Goal: Ask a question

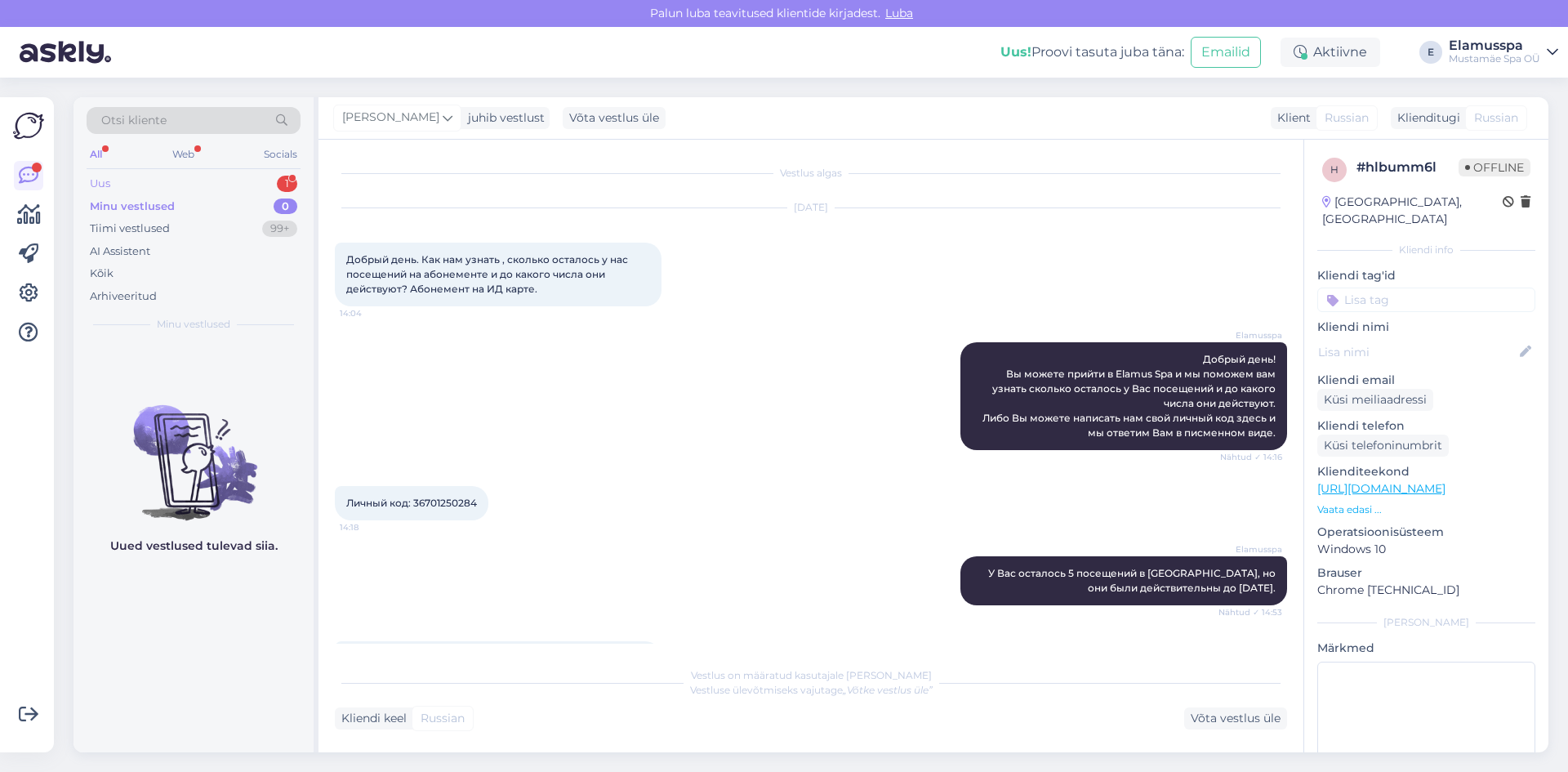
scroll to position [63, 0]
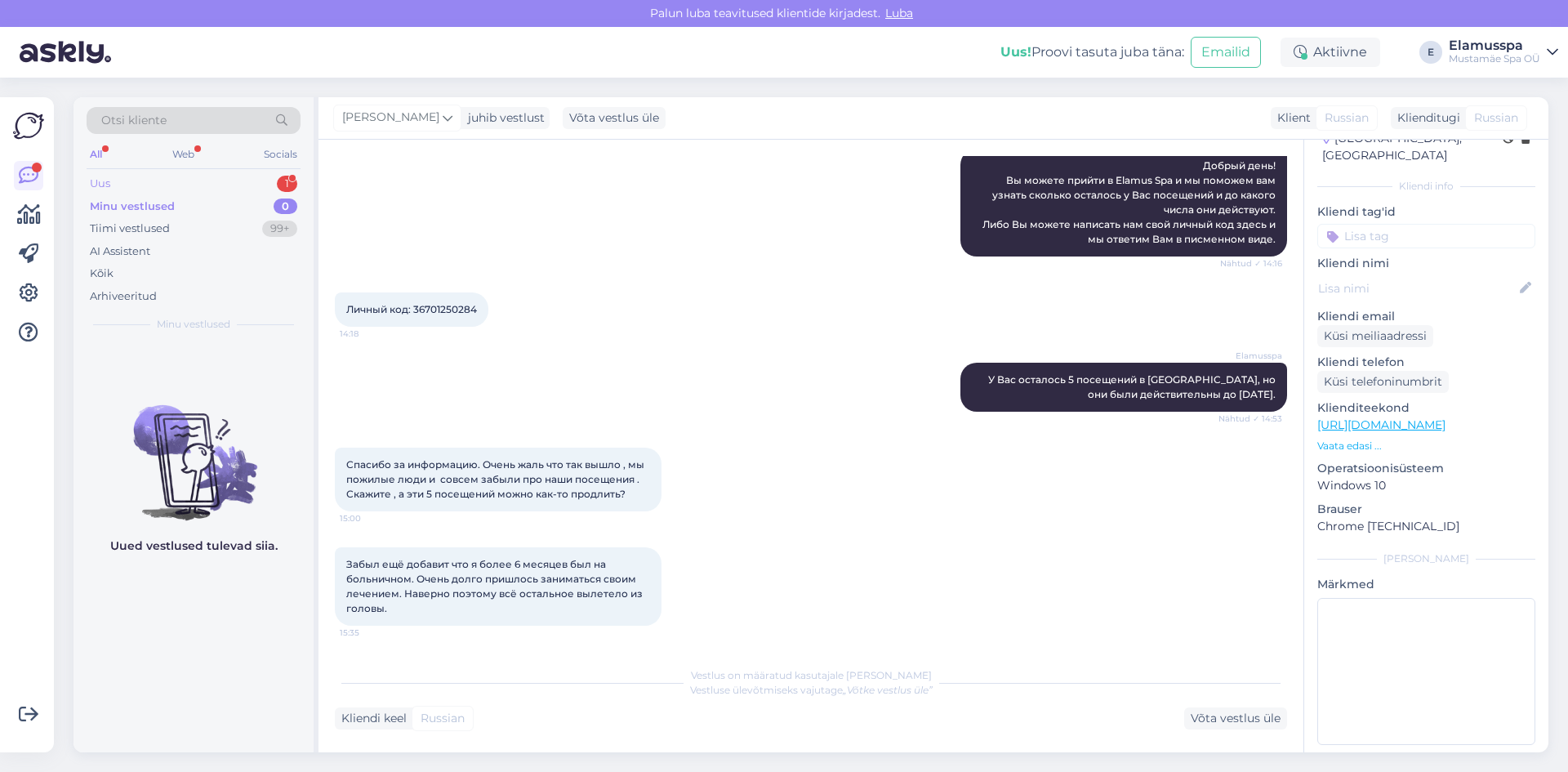
click at [141, 187] on div "Uus 1" at bounding box center [193, 184] width 214 height 23
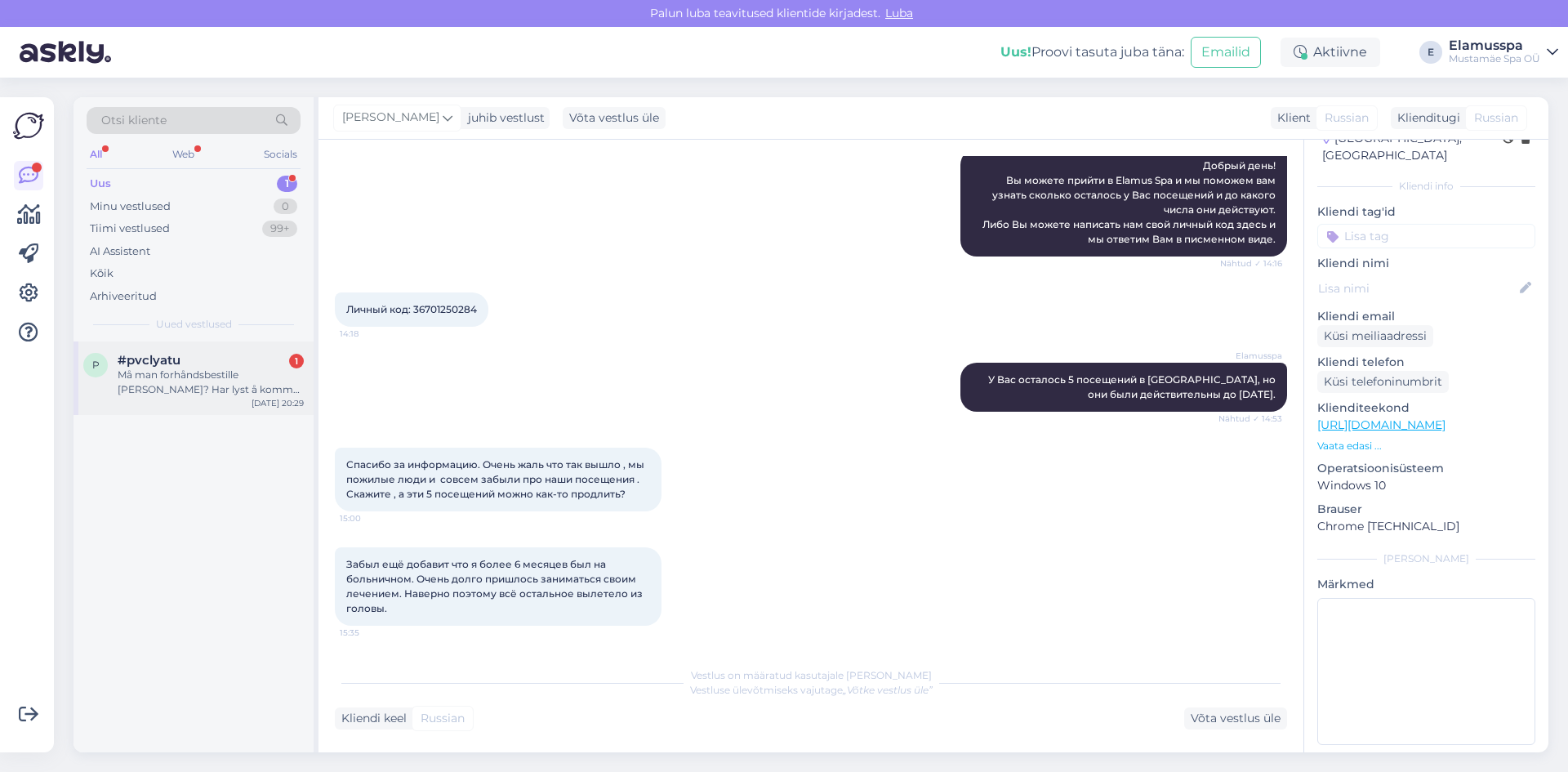
click at [175, 380] on div "Må man forhåndsbestille [PERSON_NAME]? Har lyst å komme 1 januar 2026" at bounding box center [210, 382] width 187 height 29
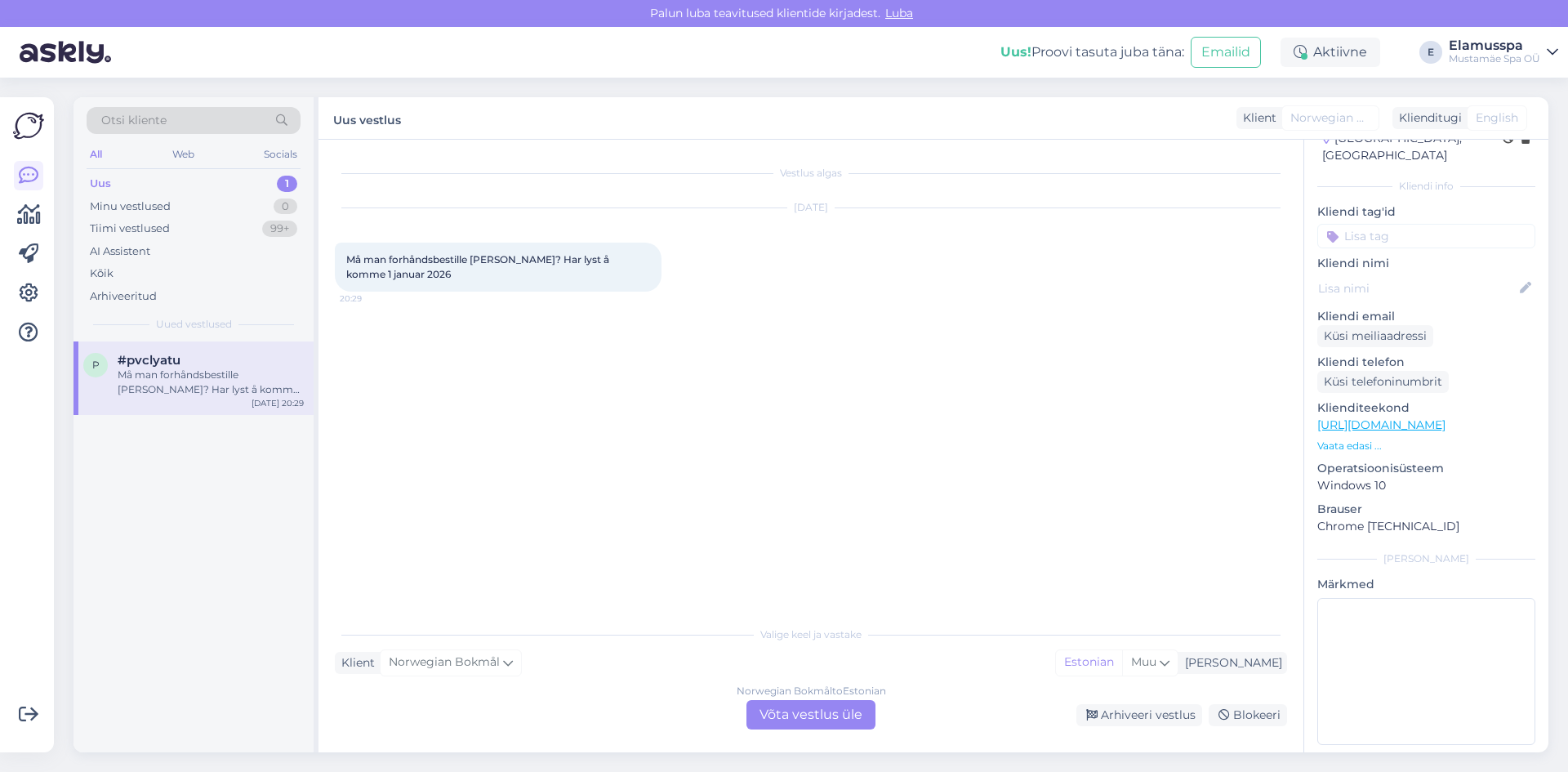
scroll to position [0, 0]
click at [792, 706] on div "Norwegian Bokmål to Estonian Võta vestlus üle" at bounding box center [811, 715] width 129 height 29
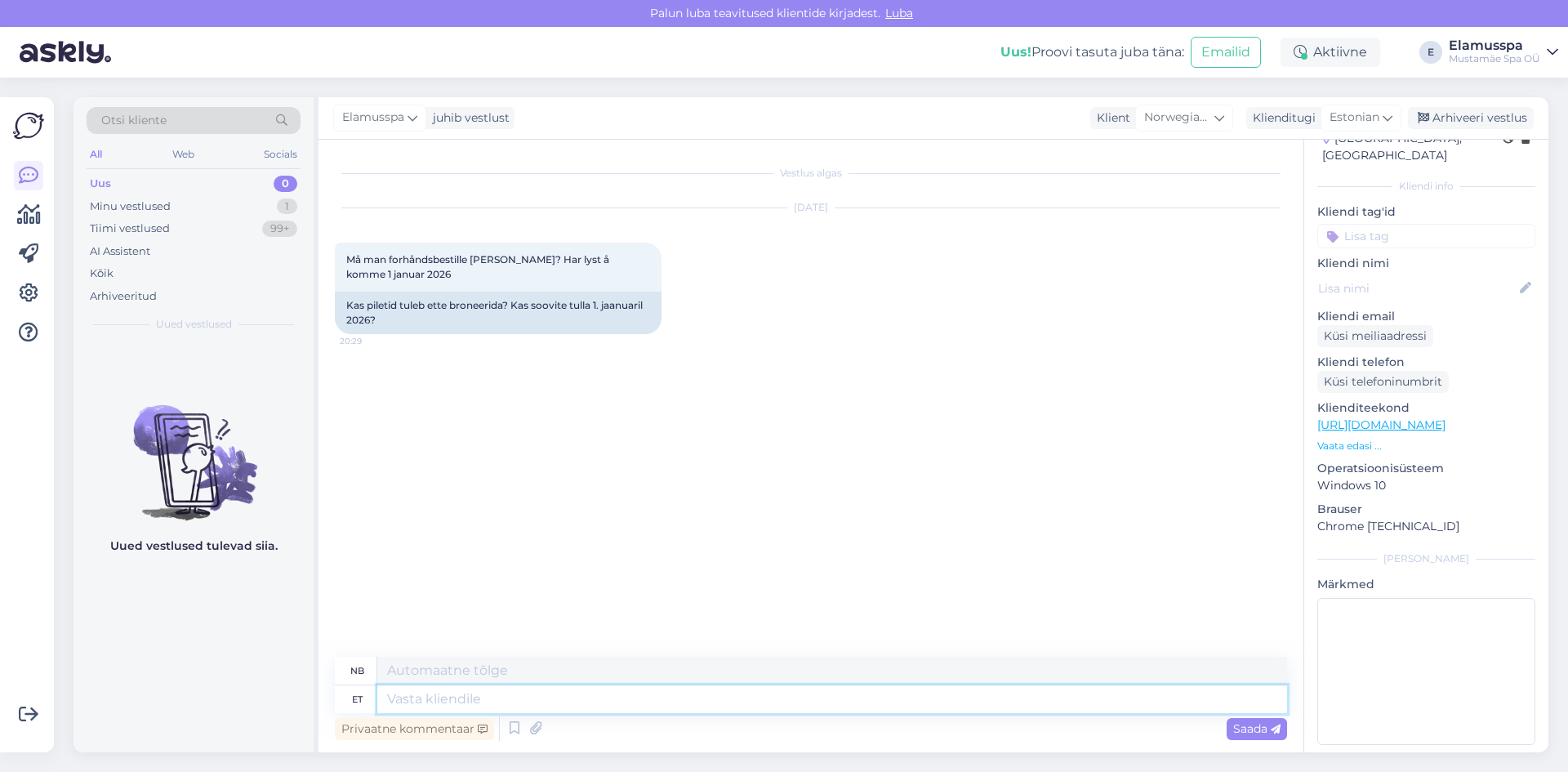
click at [426, 705] on textarea at bounding box center [833, 699] width 910 height 28
type textarea "Tere!"
type textarea "Hallo!"
type textarea "Tere! Pileti"
type textarea "Hallo! [PERSON_NAME]"
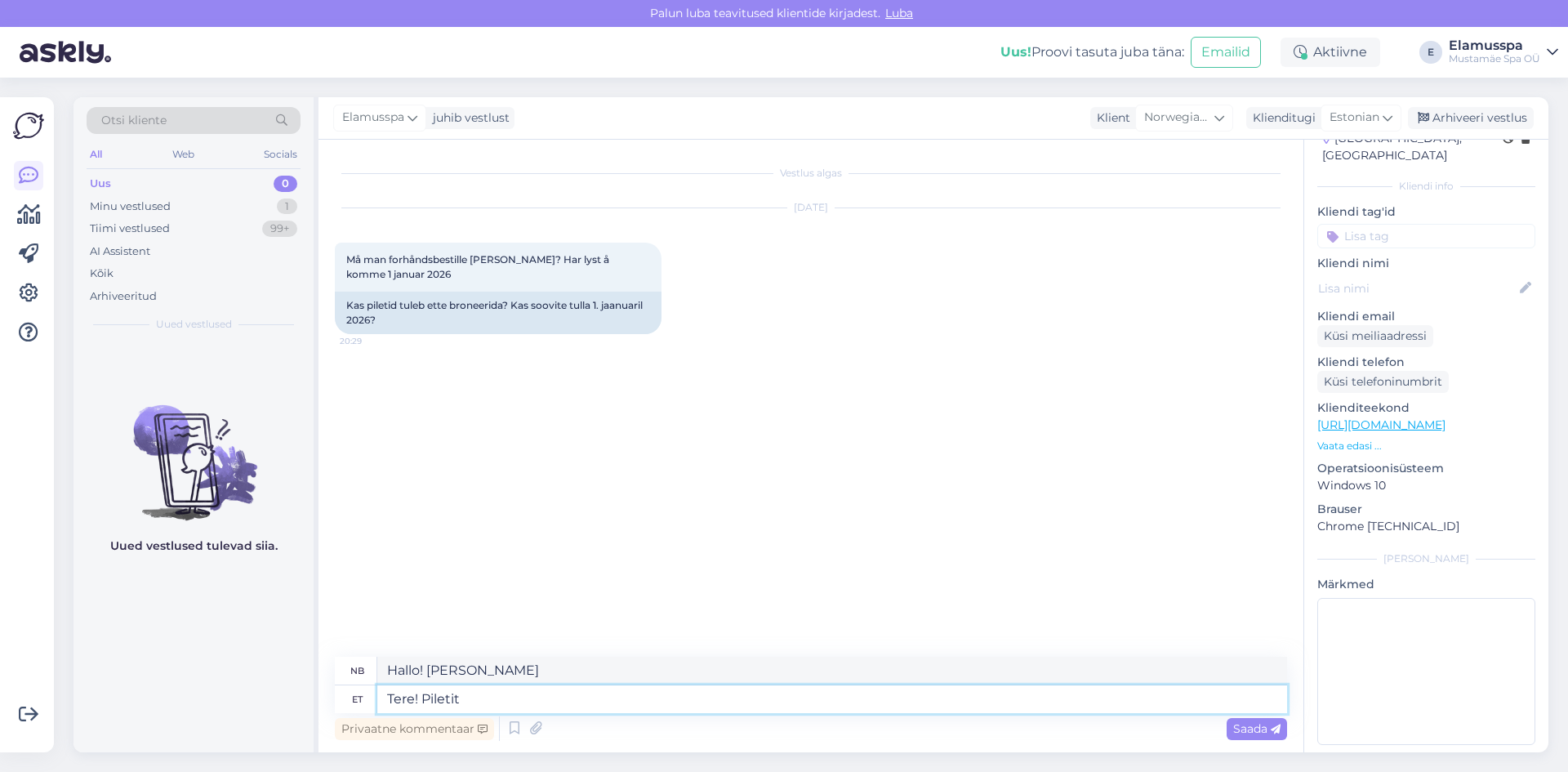
type textarea "Tere! Piletit"
type textarea "Hallo! [PERSON_NAME]"
type textarea "Tere! Piletit ei o"
type textarea "Hallo! Ingen [PERSON_NAME]."
type textarea "Tere! Piletit ei ole"
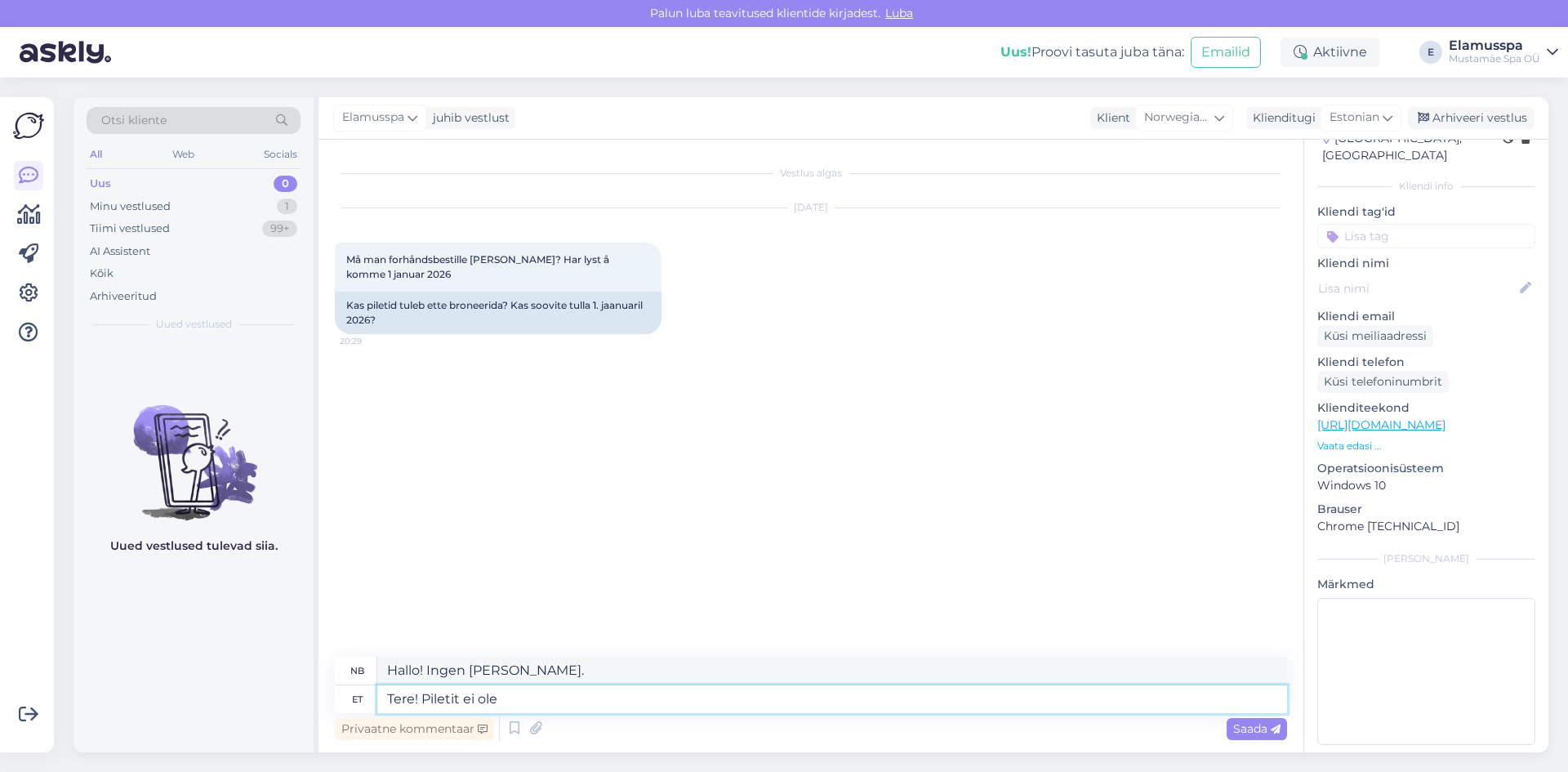
type textarea "Hallo! Det er ingen [PERSON_NAME]."
type textarea "Tere! Piletit ei [PERSON_NAME]"
type textarea "Hallo! Ingen [PERSON_NAME] nødvendig"
type textarea "Tere! Piletit ei [PERSON_NAME] broneerida."
type textarea "Hallo! Det er ikke nødvendig å bestille [PERSON_NAME]."
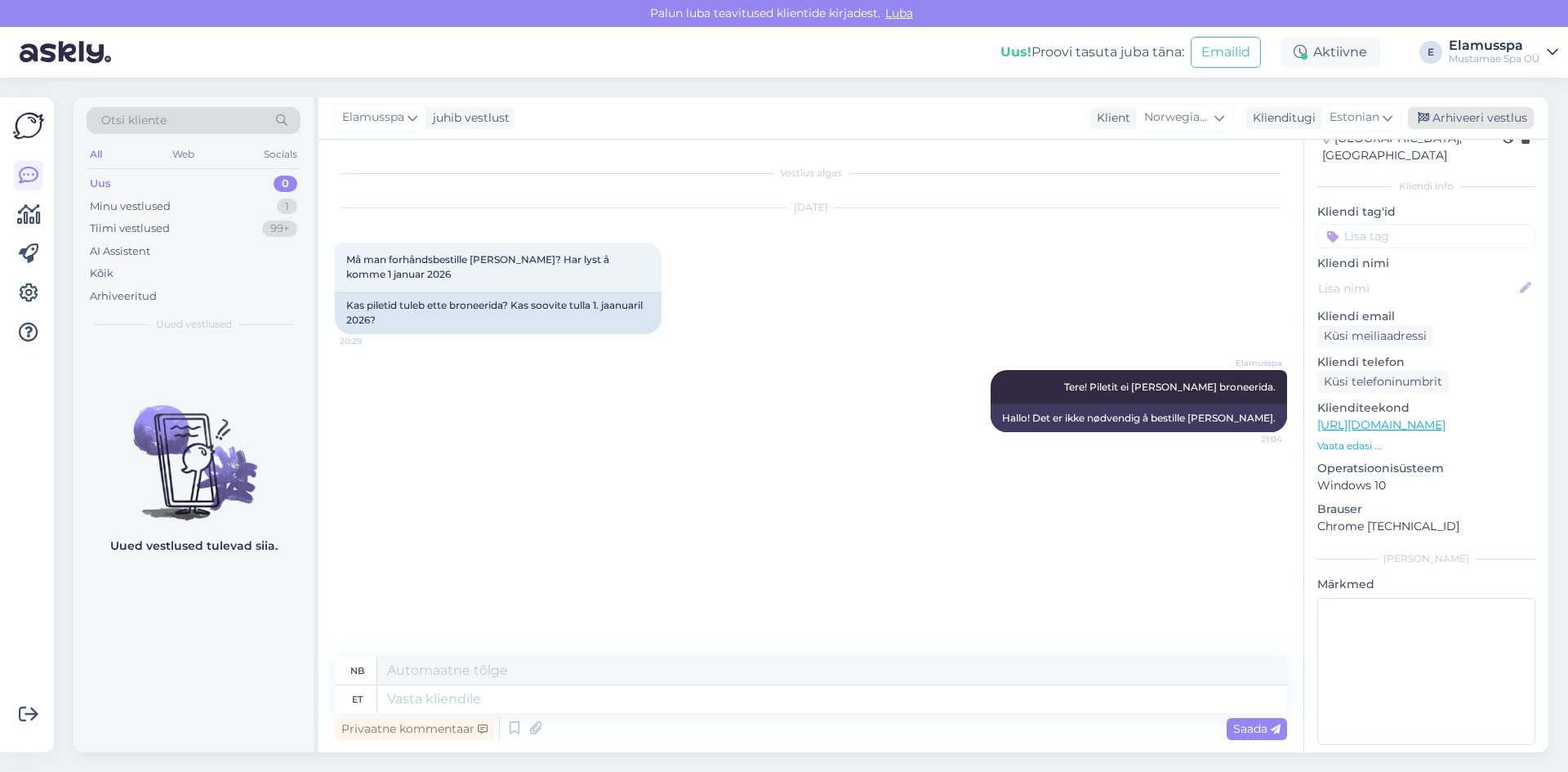
click at [1500, 117] on div "Arhiveeri vestlus" at bounding box center [1471, 118] width 126 height 22
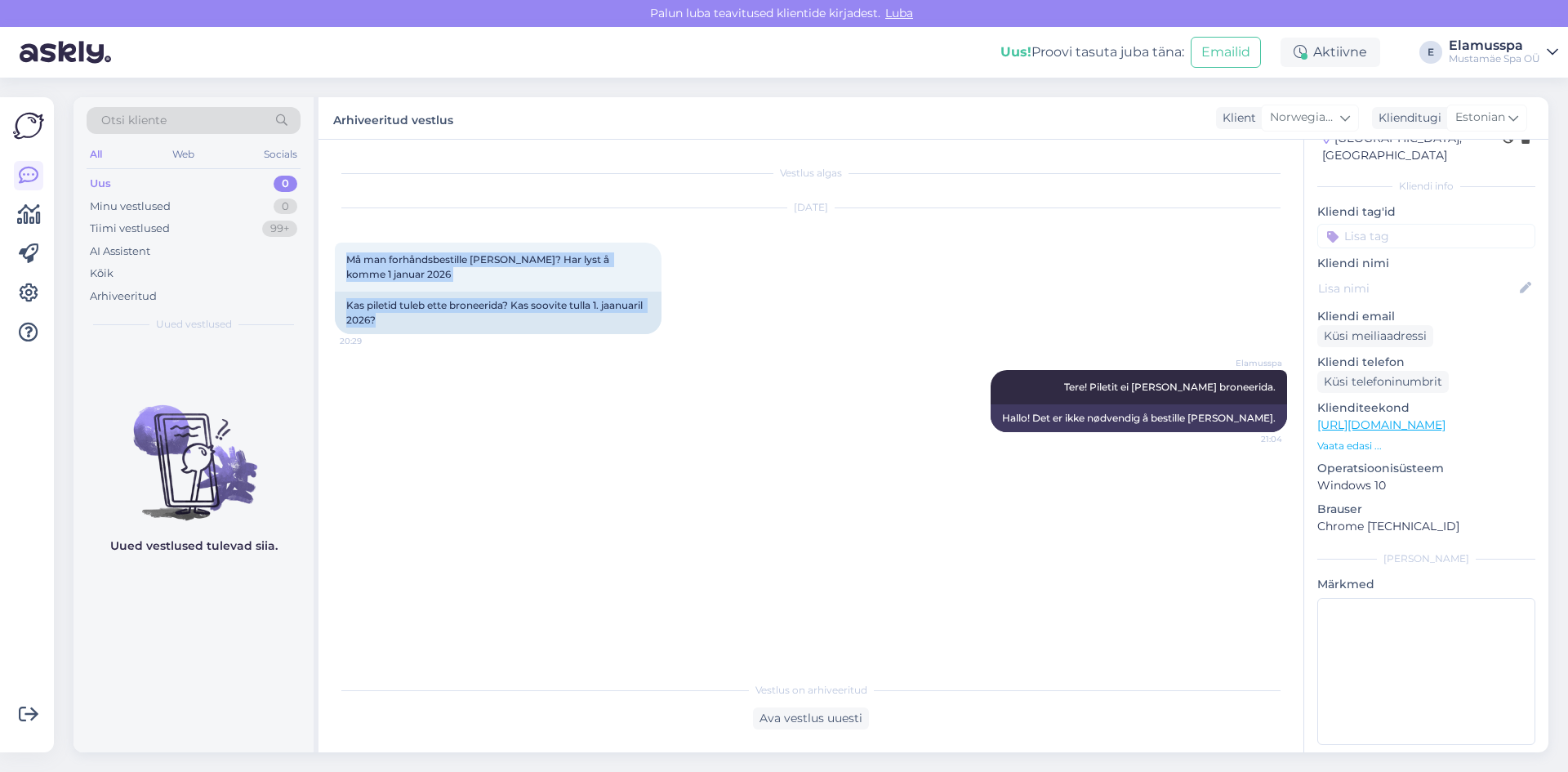
drag, startPoint x: 382, startPoint y: 348, endPoint x: 330, endPoint y: 244, distance: 116.3
click at [330, 244] on div "Vestlus algas [DATE] Må man forhåndsbestille [PERSON_NAME]? Har lyst å komme 1 …" at bounding box center [812, 446] width 985 height 612
click at [335, 255] on div "Må man forhåndsbestille [PERSON_NAME]? Har lyst å komme 1 januar 2026 20:29" at bounding box center [497, 267] width 326 height 49
click at [472, 317] on div "Kas piletid tuleb ette broneerida? Kas soovite tulla 1. jaanuaril 2026?" at bounding box center [497, 312] width 326 height 42
drag, startPoint x: 491, startPoint y: 330, endPoint x: 328, endPoint y: 256, distance: 179.0
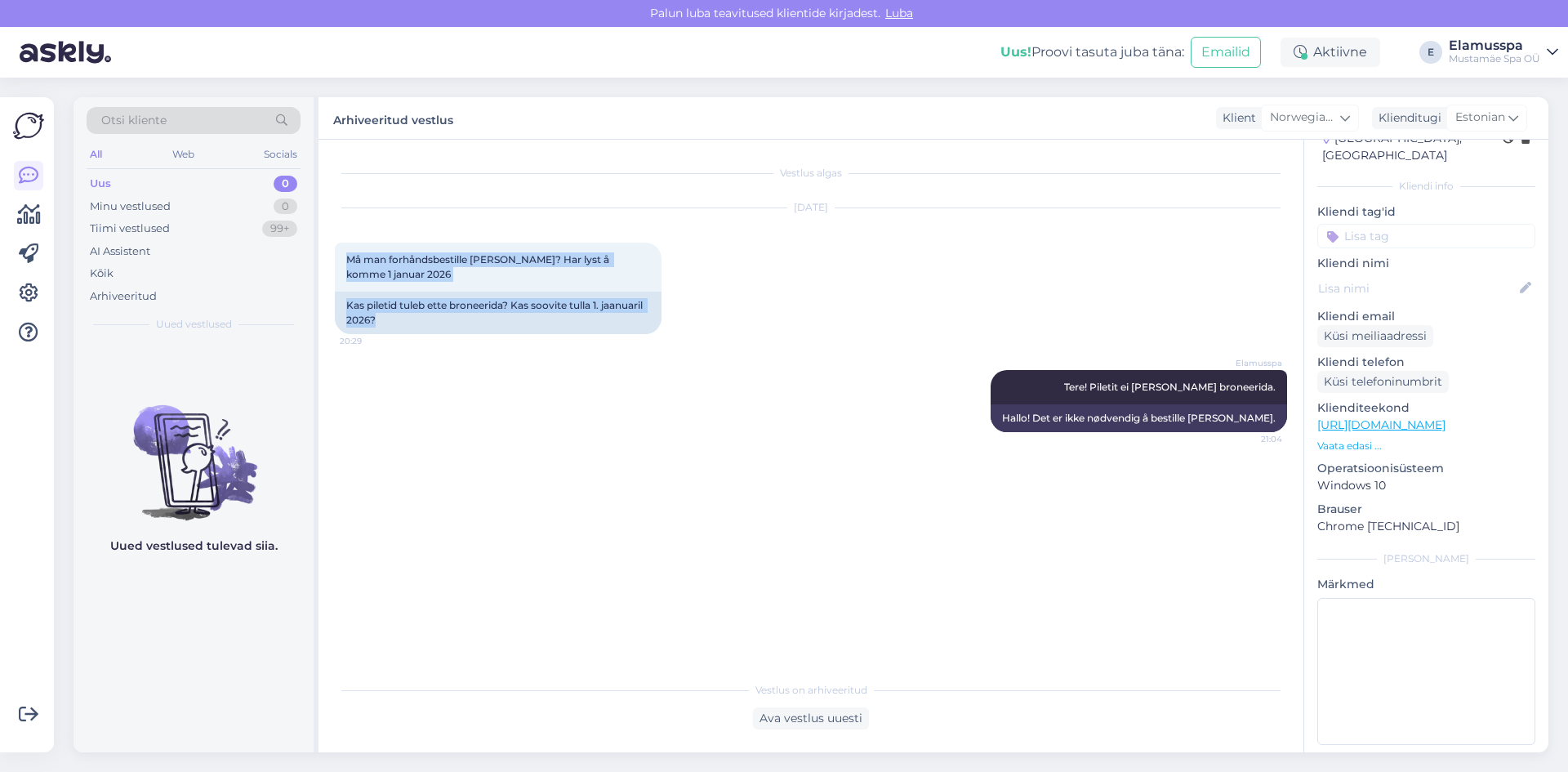
click at [328, 256] on div "Vestlus algas [DATE] Må man forhåndsbestille [PERSON_NAME]? Har lyst å komme 1 …" at bounding box center [812, 446] width 985 height 612
click at [337, 255] on div "Må man forhåndsbestille [PERSON_NAME]? Har lyst å komme 1 januar 2026 20:29" at bounding box center [497, 267] width 326 height 49
drag, startPoint x: 712, startPoint y: 338, endPoint x: 330, endPoint y: 250, distance: 392.0
click at [330, 250] on div "Vestlus algas [DATE] Må man forhåndsbestille [PERSON_NAME]? Har lyst å komme 1 …" at bounding box center [812, 446] width 985 height 612
click at [332, 249] on div "Vestlus algas [DATE] Må man forhåndsbestille [PERSON_NAME]? Har lyst å komme 1 …" at bounding box center [812, 446] width 985 height 612
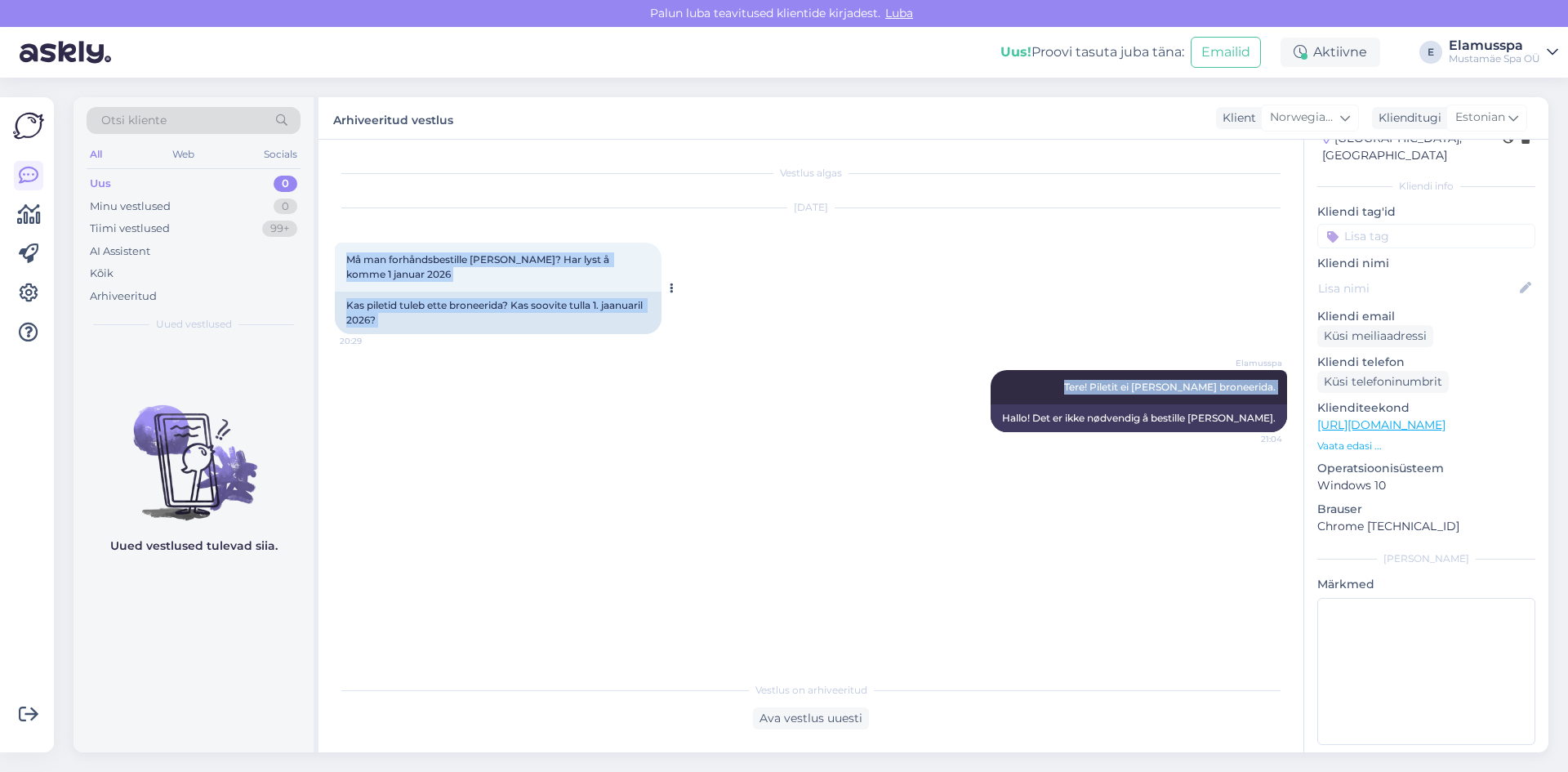
click at [396, 288] on div "Må man forhåndsbestille [PERSON_NAME]? Har lyst å komme 1 januar 2026 20:29" at bounding box center [497, 267] width 326 height 49
drag, startPoint x: 403, startPoint y: 334, endPoint x: 339, endPoint y: 233, distance: 119.6
click at [339, 233] on div "[DATE] Må man forhåndsbestille [PERSON_NAME]? Har lyst å komme 1 januar 2026 20…" at bounding box center [811, 271] width 952 height 162
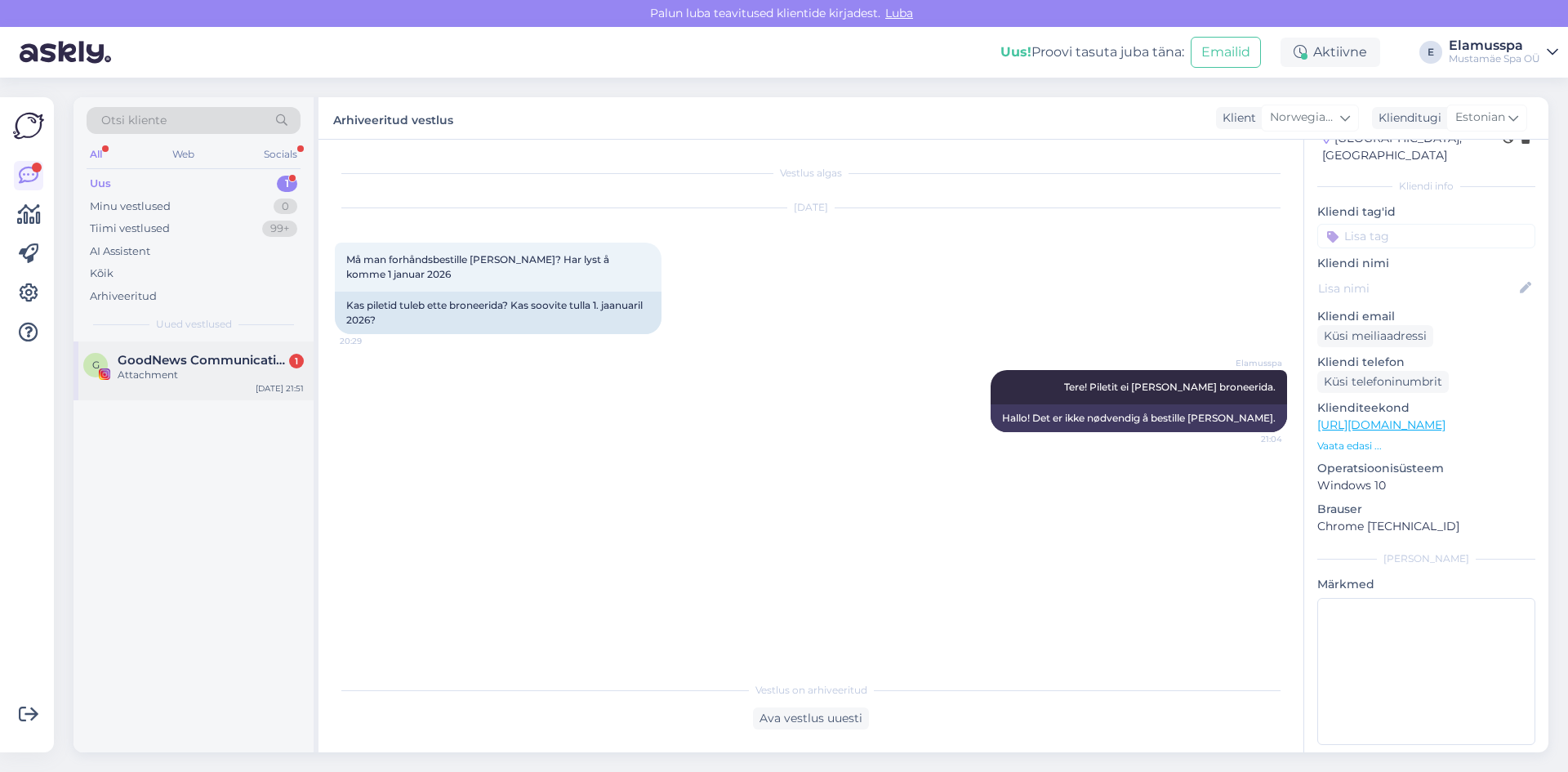
click at [171, 389] on div "G GoodNews Communication 1 Attachment [DATE] 21:51" at bounding box center [193, 370] width 240 height 59
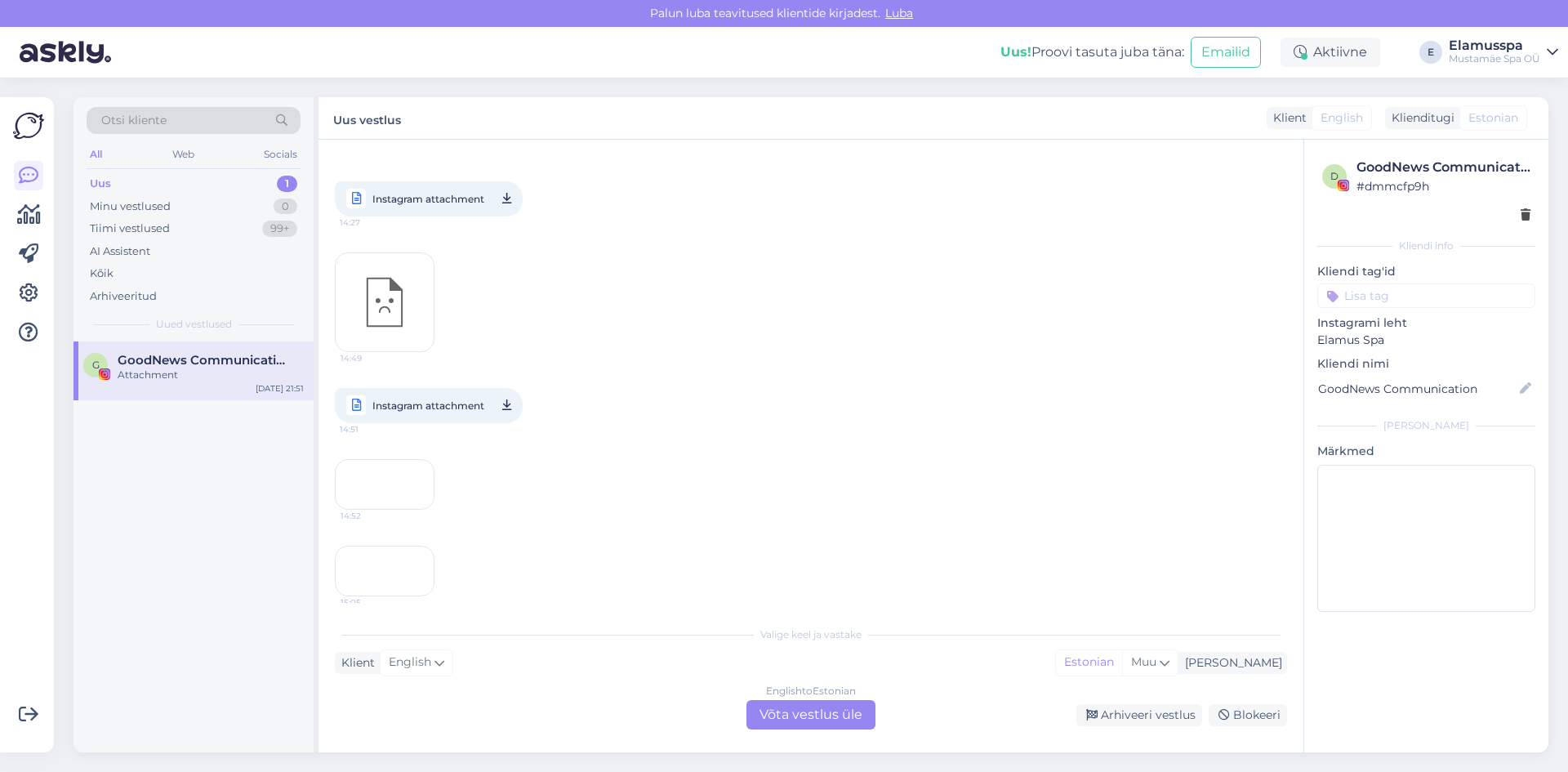
click at [835, 731] on div "Vestlus algas [DATE] 15:21 [DATE] 17:40 [DATE] 14:07 [DATE] 9:51 9:53 15:03 [DA…" at bounding box center [812, 446] width 985 height 612
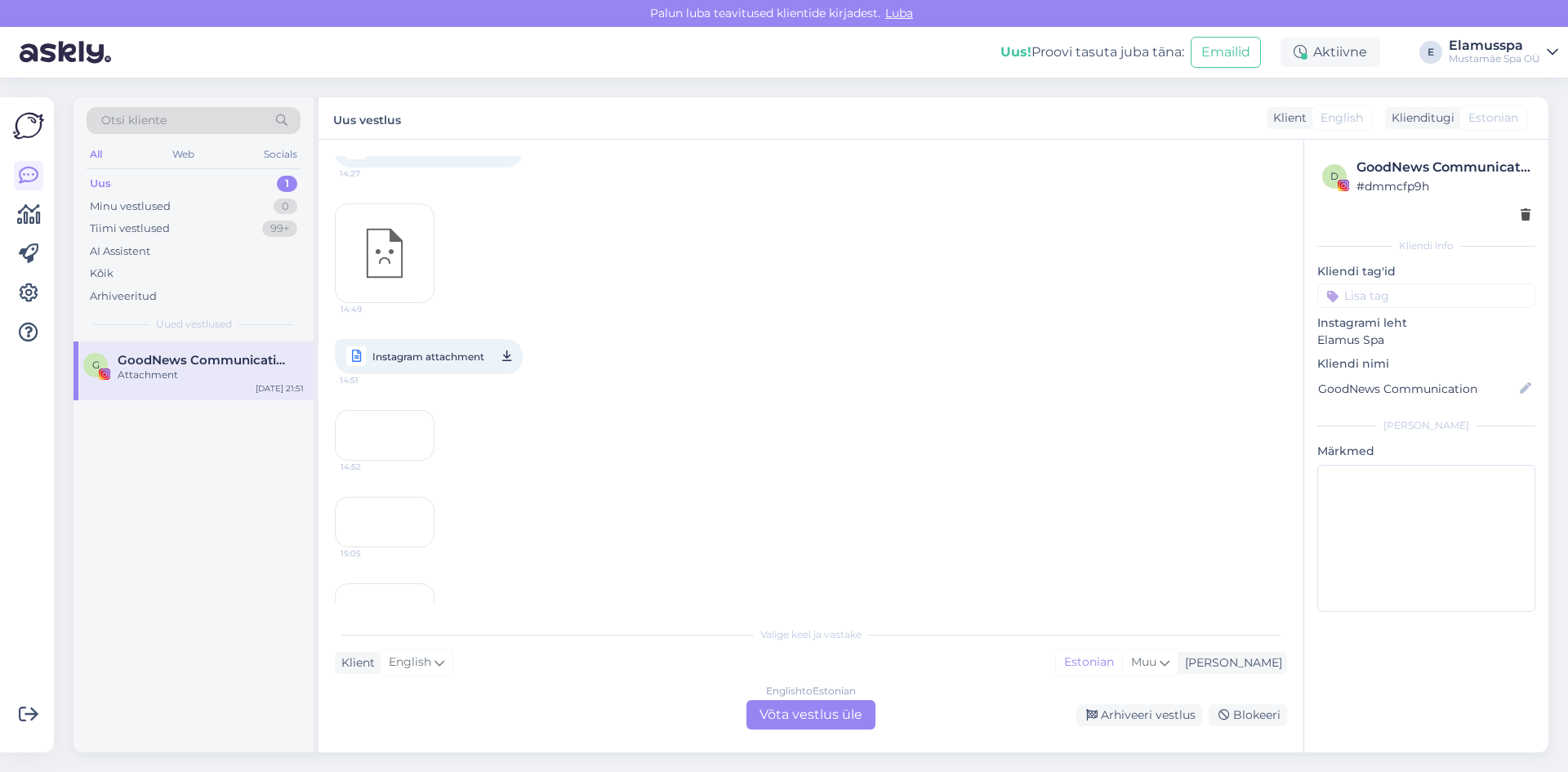
click at [833, 717] on div "English to Estonian Võta vestlus üle" at bounding box center [811, 715] width 129 height 29
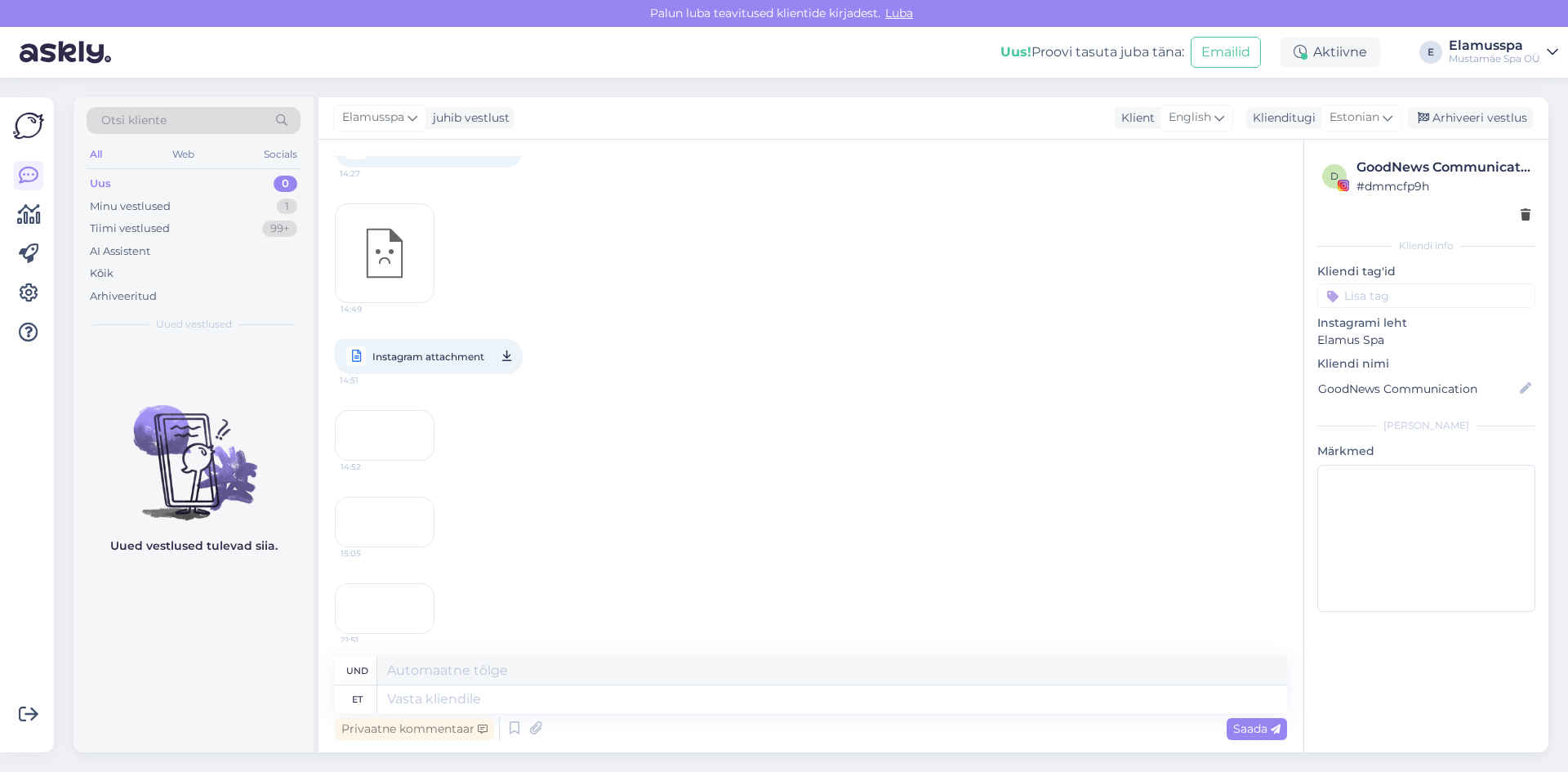
click at [354, 460] on div "14:52" at bounding box center [384, 435] width 99 height 51
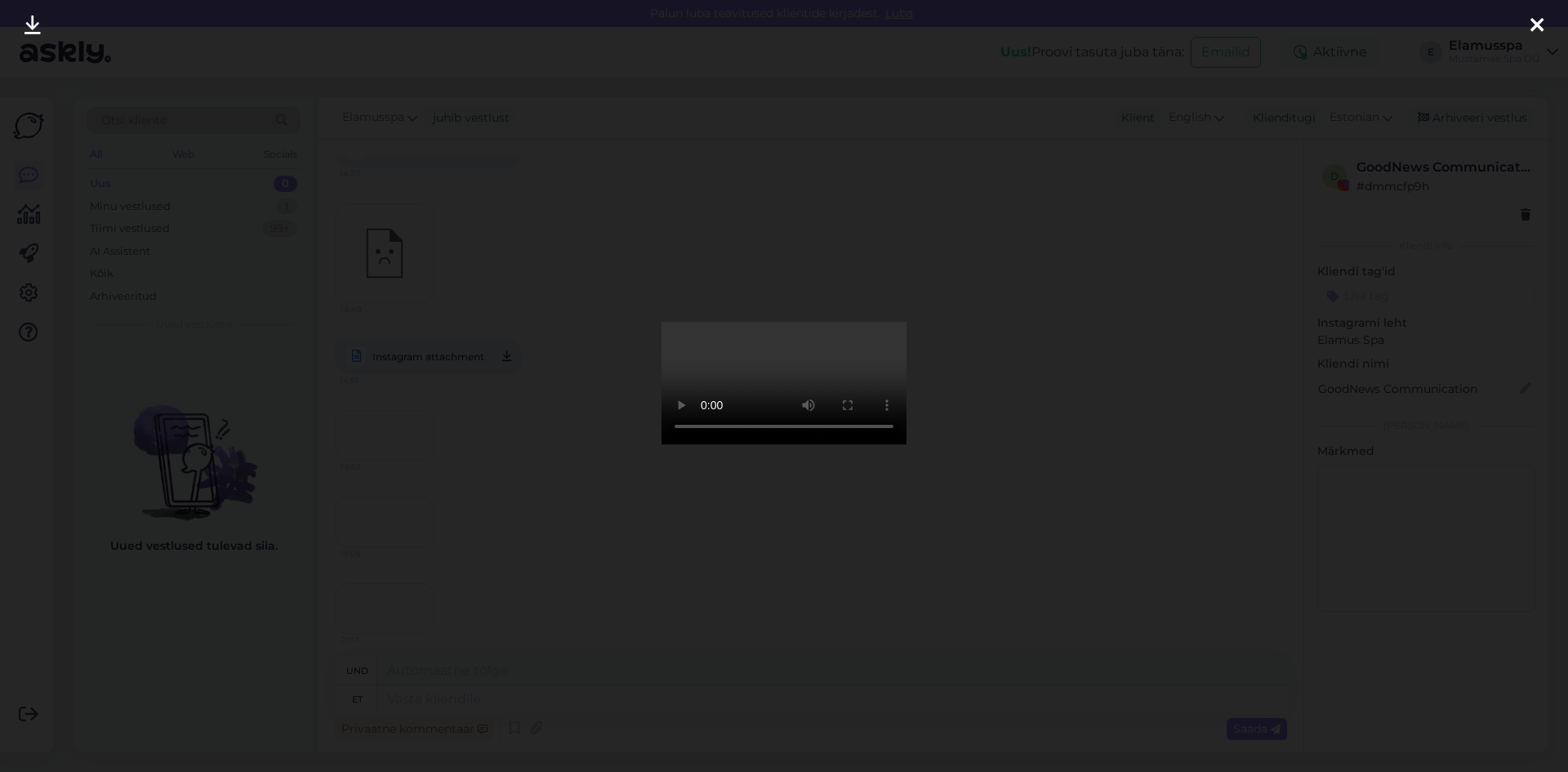
click at [1078, 307] on div at bounding box center [784, 386] width 1568 height 772
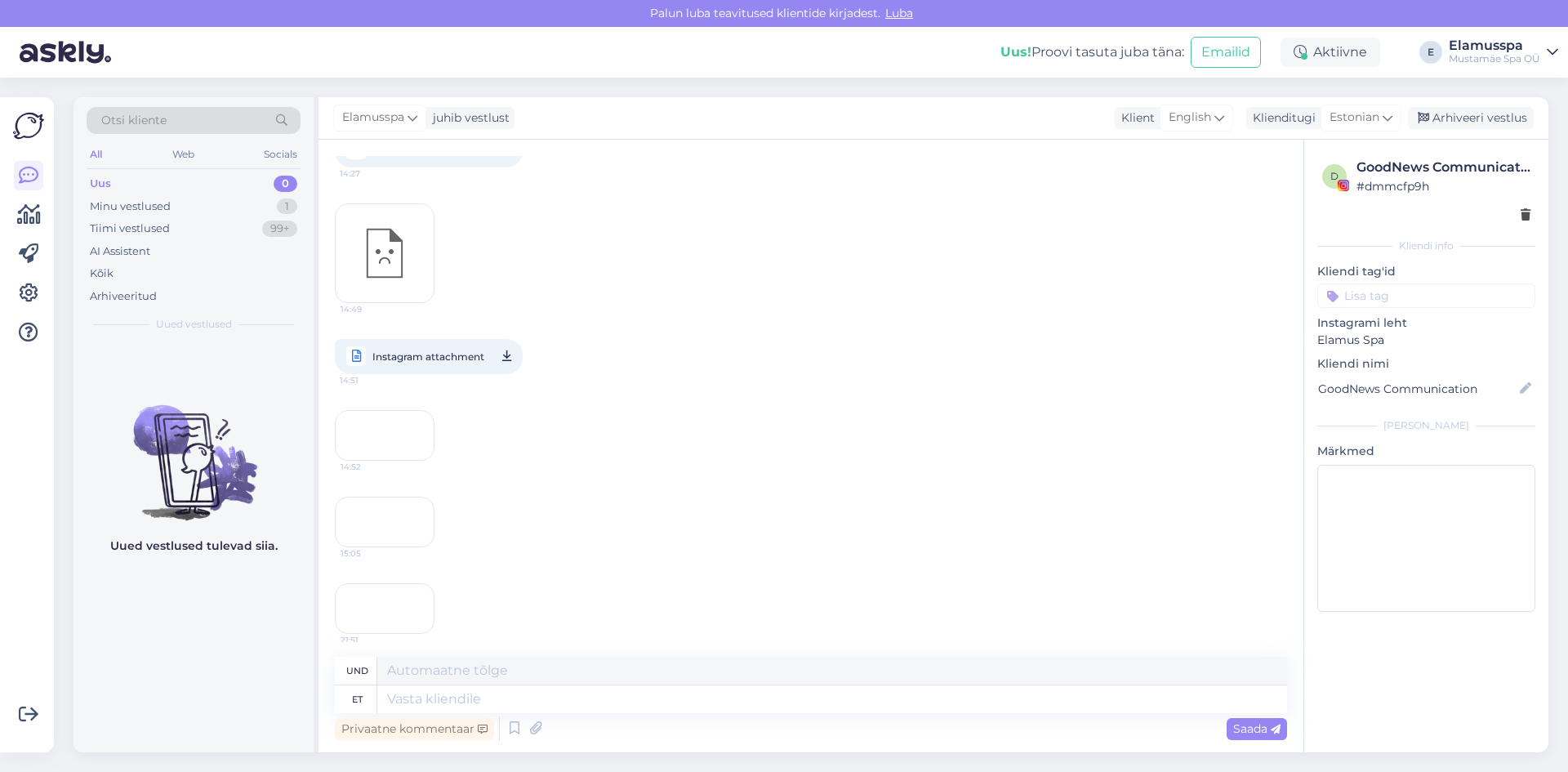
click at [1507, 101] on div "Elamusspa juhib vestlust Klient English Klienditugi Estonian Arhiveeri vestlus" at bounding box center [934, 119] width 1230 height 42
click at [1503, 120] on div "Arhiveeri vestlus" at bounding box center [1471, 118] width 126 height 22
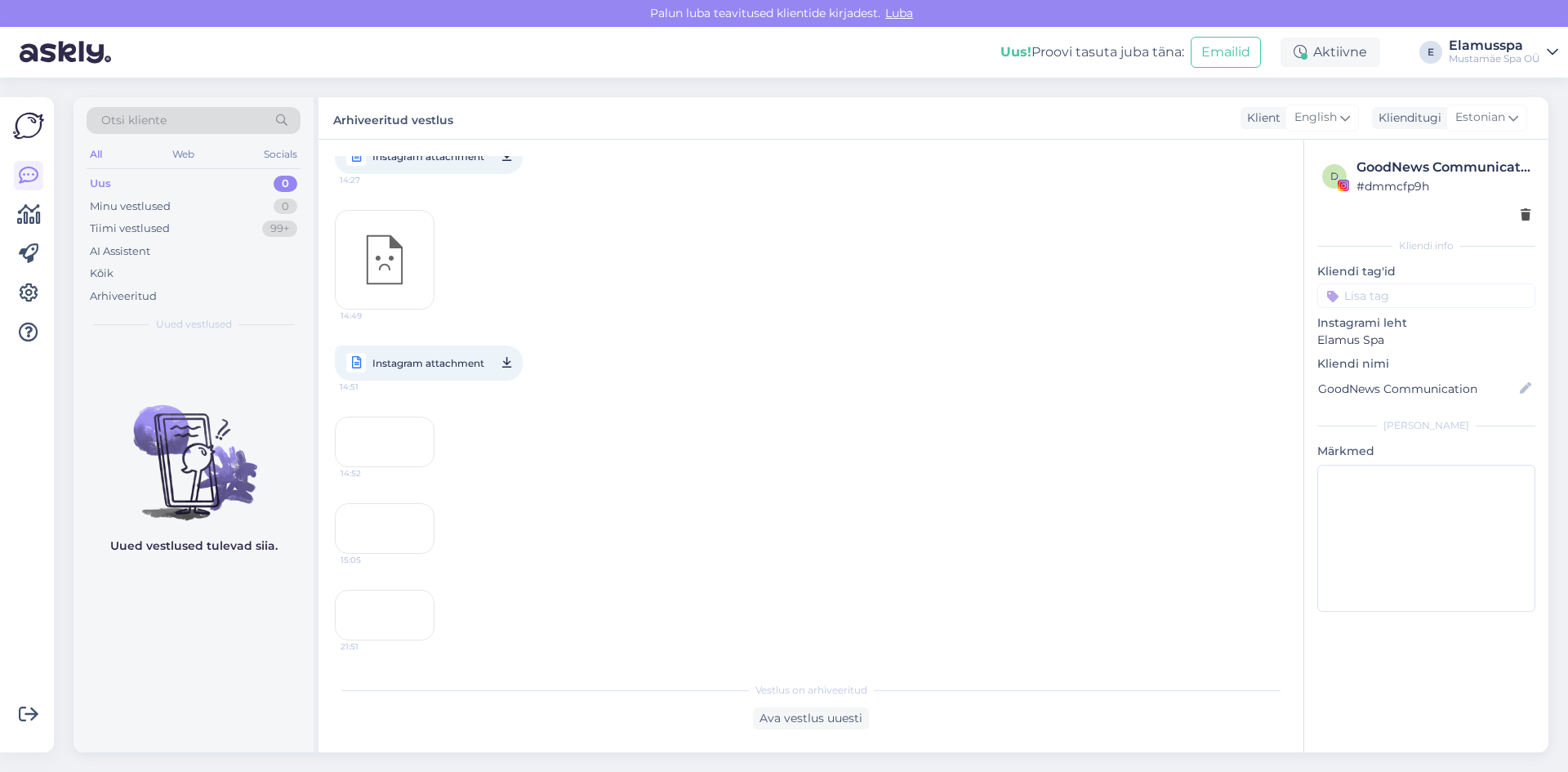
scroll to position [14386, 0]
